Goal: Check status: Check status

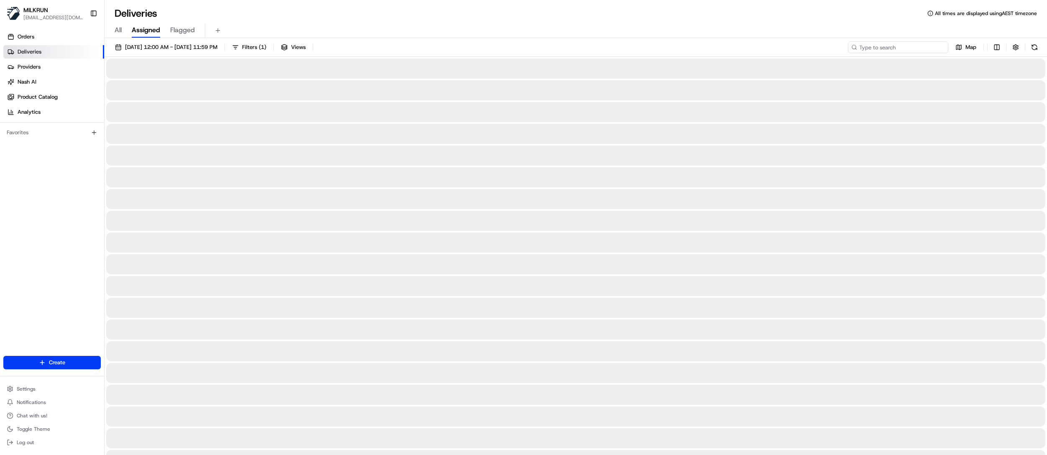
click at [922, 45] on input at bounding box center [898, 47] width 100 height 12
paste input "1af75b5b-1aa6-4b93-a8b8-9dbc4cacf344"
type input "1af75b5b-1aa6-4b93-a8b8-9dbc4cacf344"
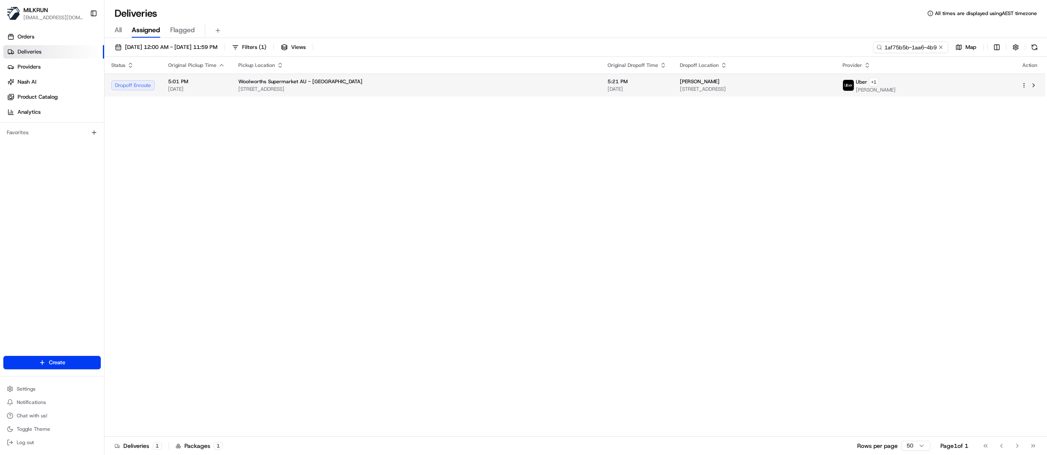
click at [492, 80] on div "Woolworths Supermarket AU - [GEOGRAPHIC_DATA]" at bounding box center [416, 81] width 356 height 7
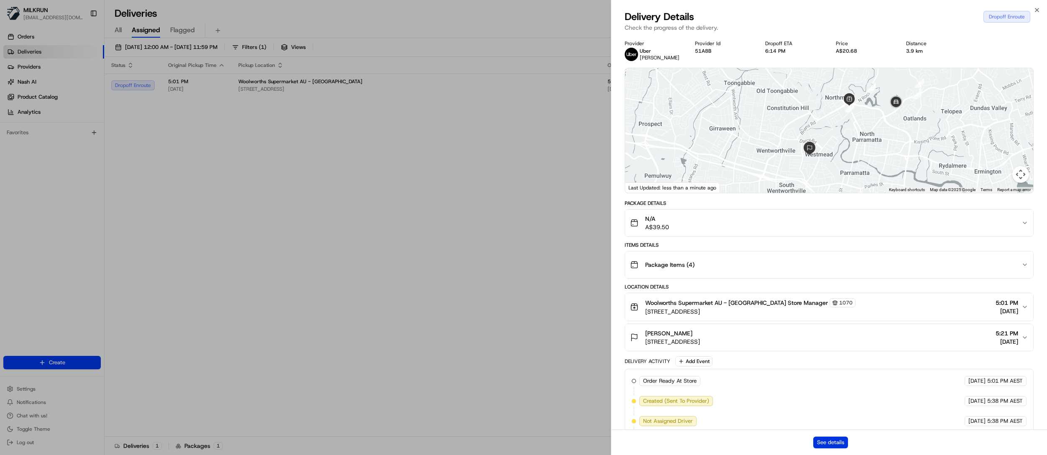
click at [830, 441] on button "See details" at bounding box center [830, 442] width 35 height 12
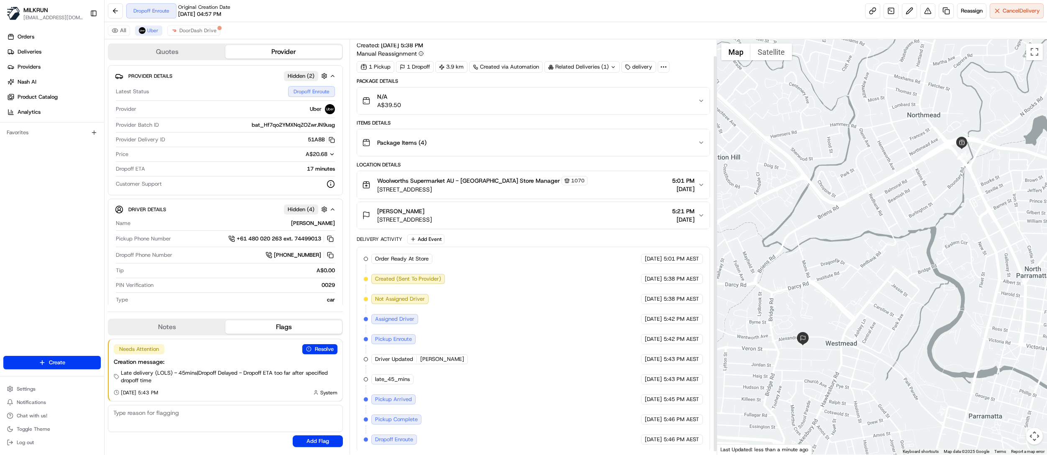
scroll to position [20, 0]
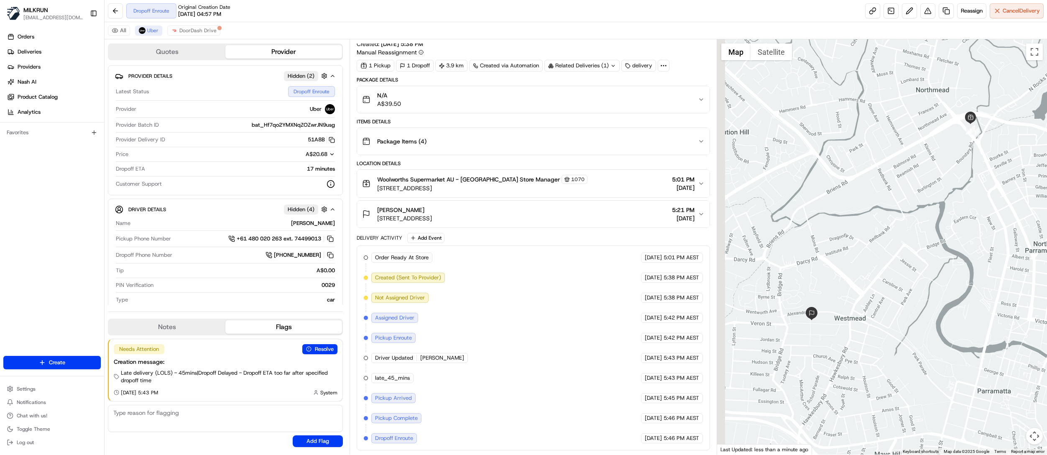
drag, startPoint x: 898, startPoint y: 334, endPoint x: 905, endPoint y: 309, distance: 26.2
click at [905, 309] on div at bounding box center [882, 246] width 330 height 415
